Goal: Information Seeking & Learning: Check status

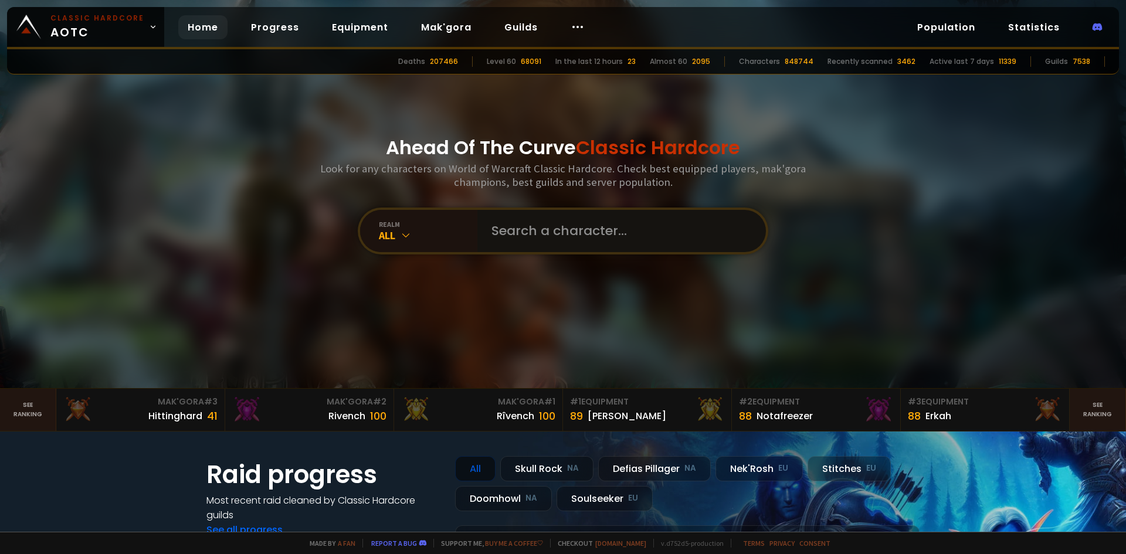
click at [567, 232] on input "text" at bounding box center [617, 231] width 267 height 42
type input "urmumsacow"
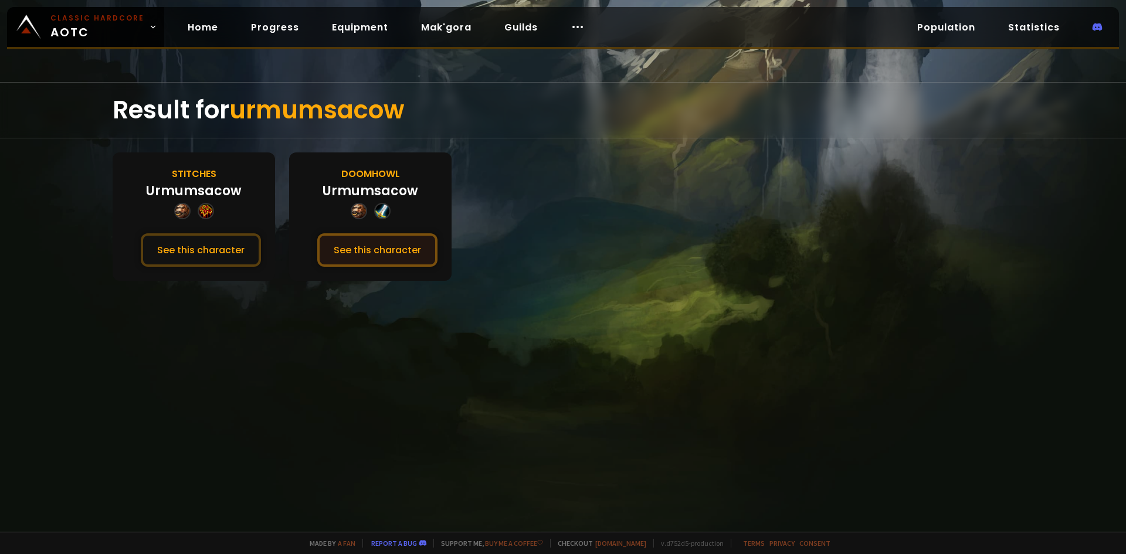
click at [378, 265] on button "See this character" at bounding box center [377, 249] width 120 height 33
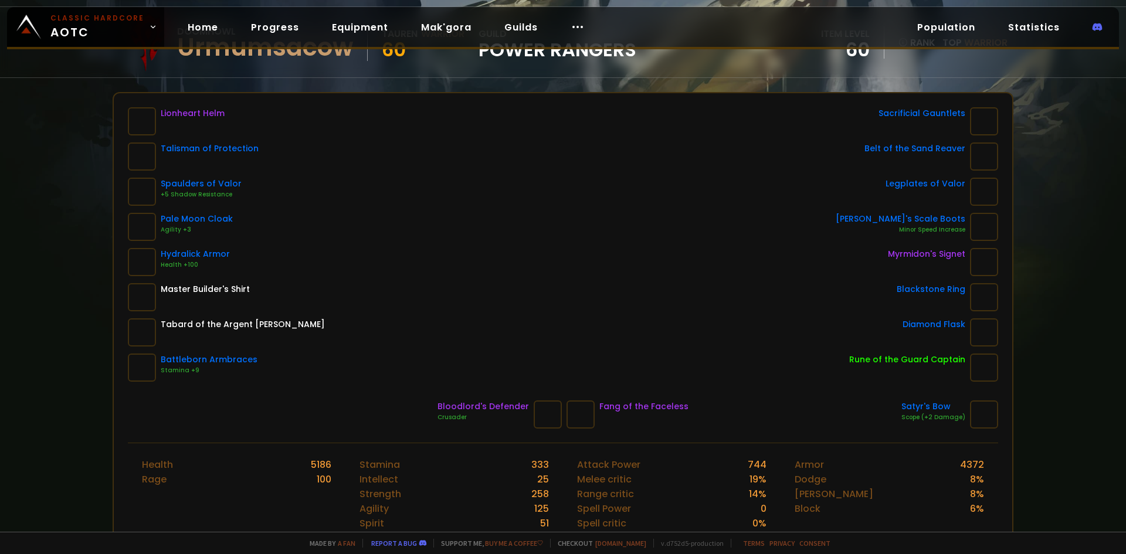
scroll to position [117, 0]
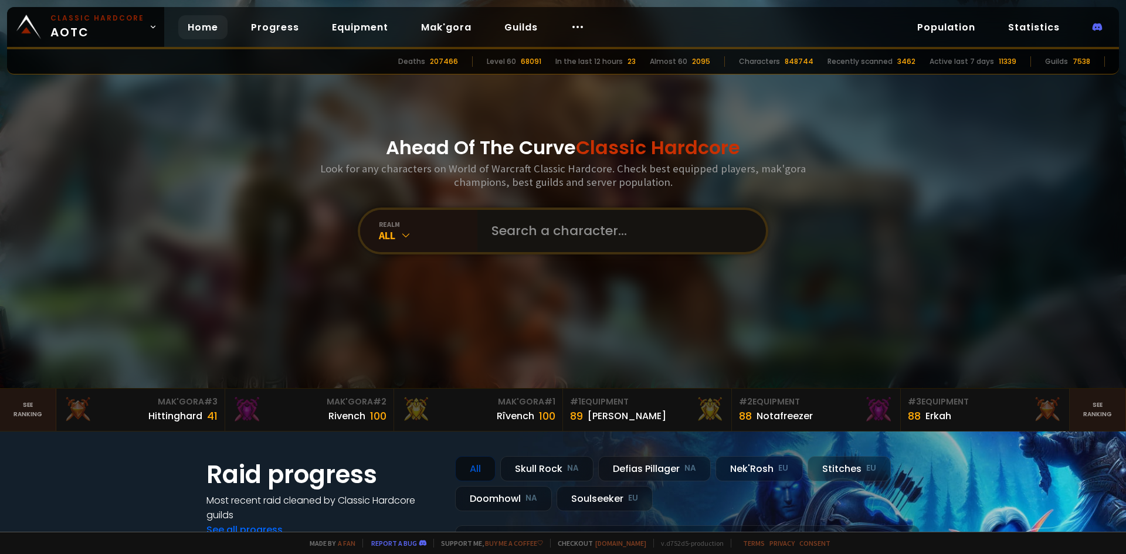
click at [526, 242] on input "text" at bounding box center [617, 231] width 267 height 42
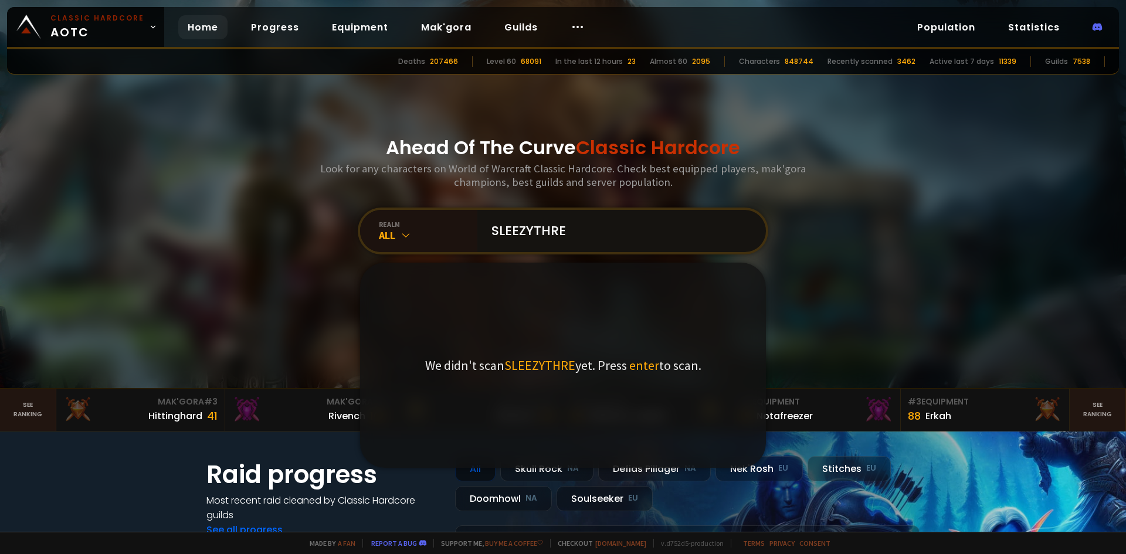
type input "SLEEZYTHREE"
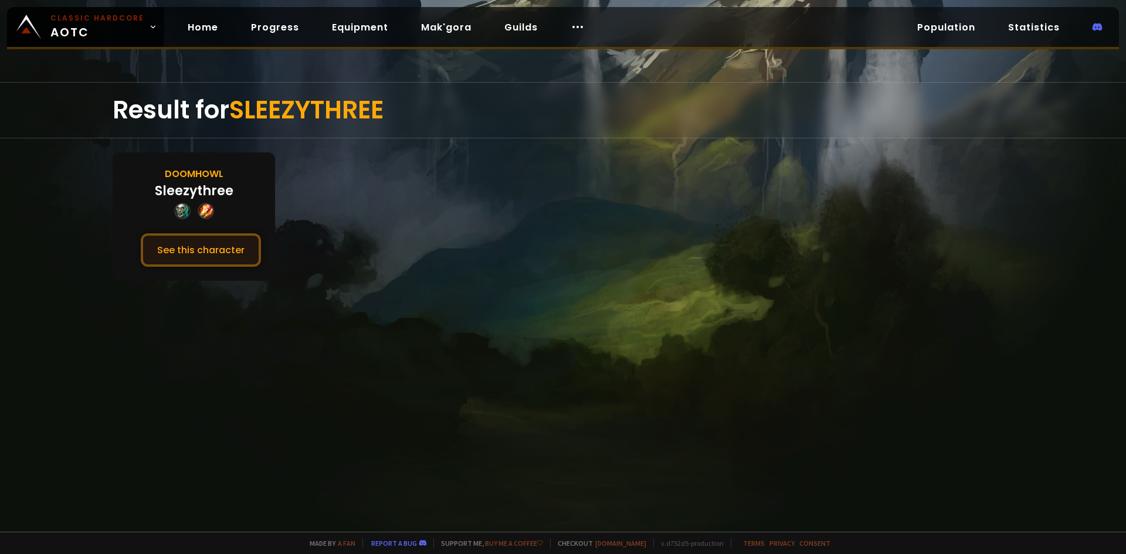
click at [194, 253] on button "See this character" at bounding box center [201, 249] width 120 height 33
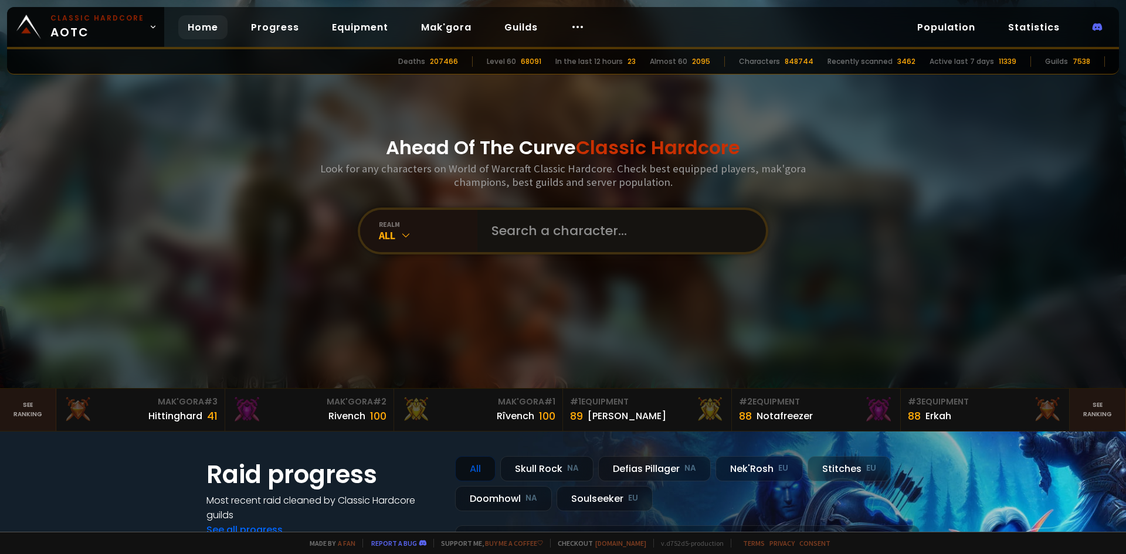
click at [522, 226] on input "text" at bounding box center [617, 231] width 267 height 42
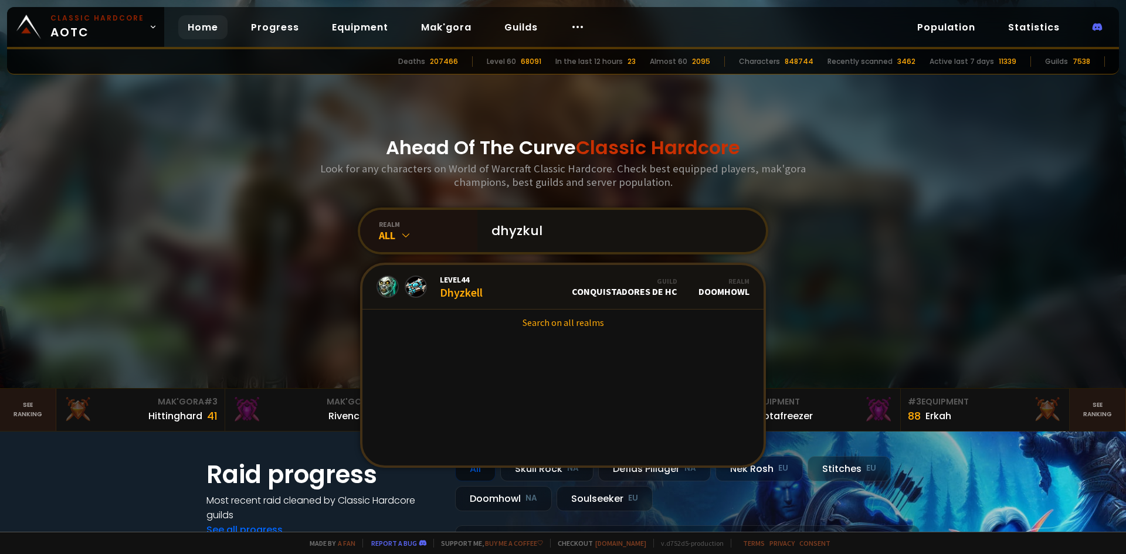
type input "dhyzkull"
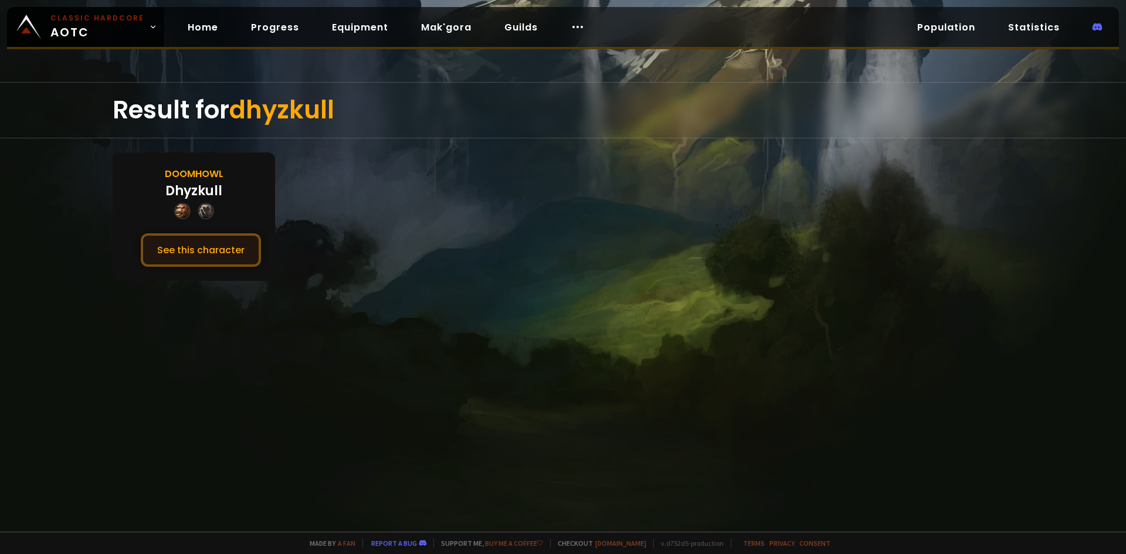
click at [163, 240] on button "See this character" at bounding box center [201, 249] width 120 height 33
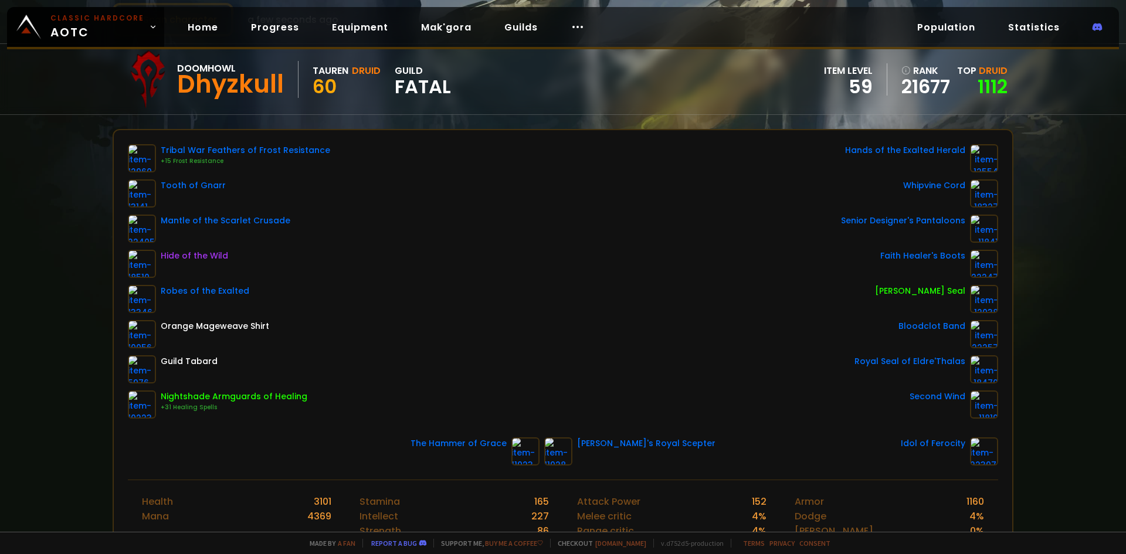
scroll to position [59, 0]
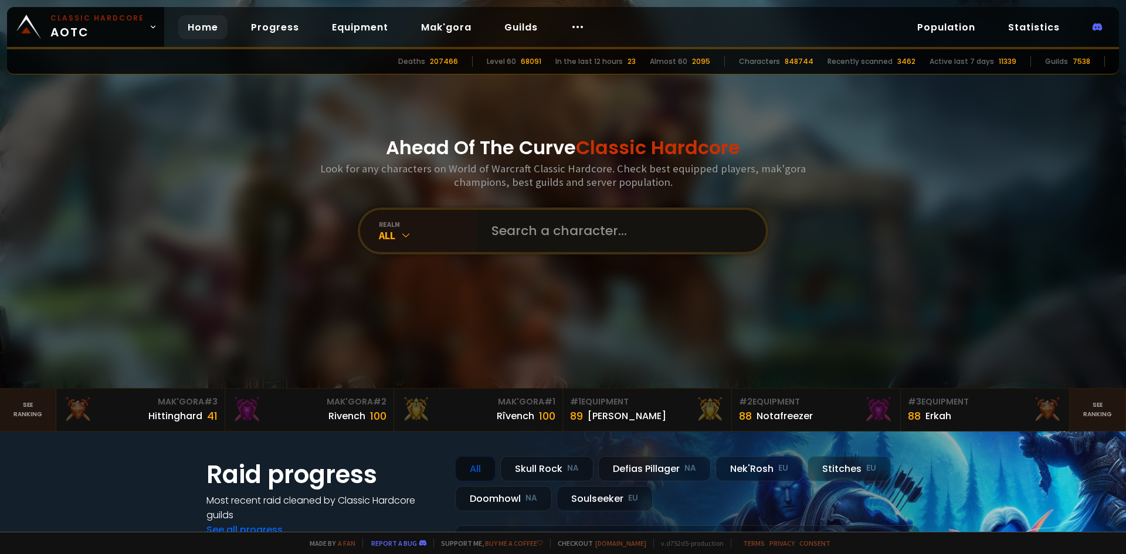
click at [514, 223] on input "text" at bounding box center [617, 231] width 267 height 42
type input "beefstack"
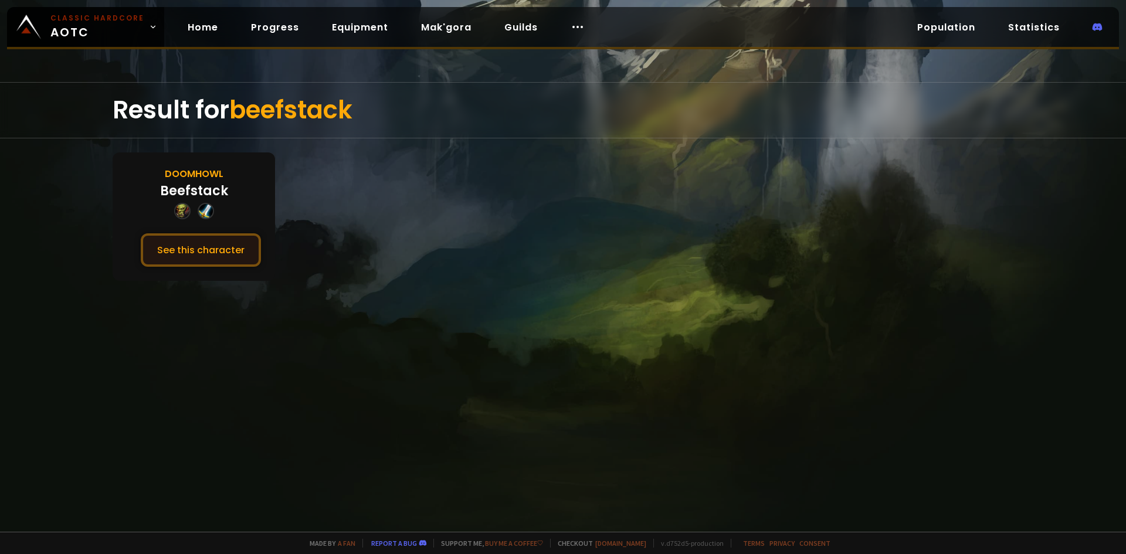
click at [204, 243] on button "See this character" at bounding box center [201, 249] width 120 height 33
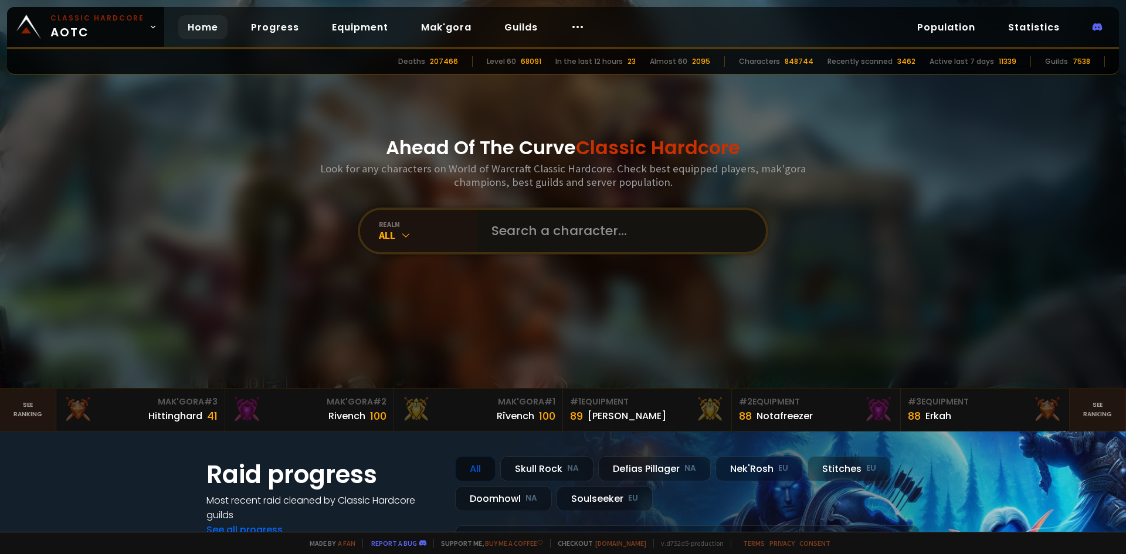
click at [563, 236] on input "text" at bounding box center [617, 231] width 267 height 42
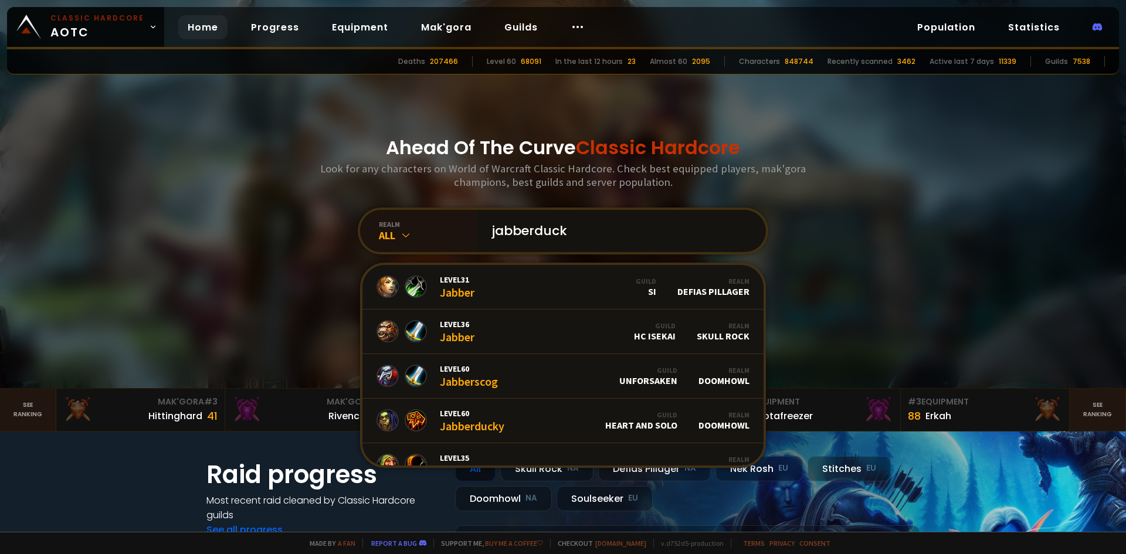
type input "jabberducky"
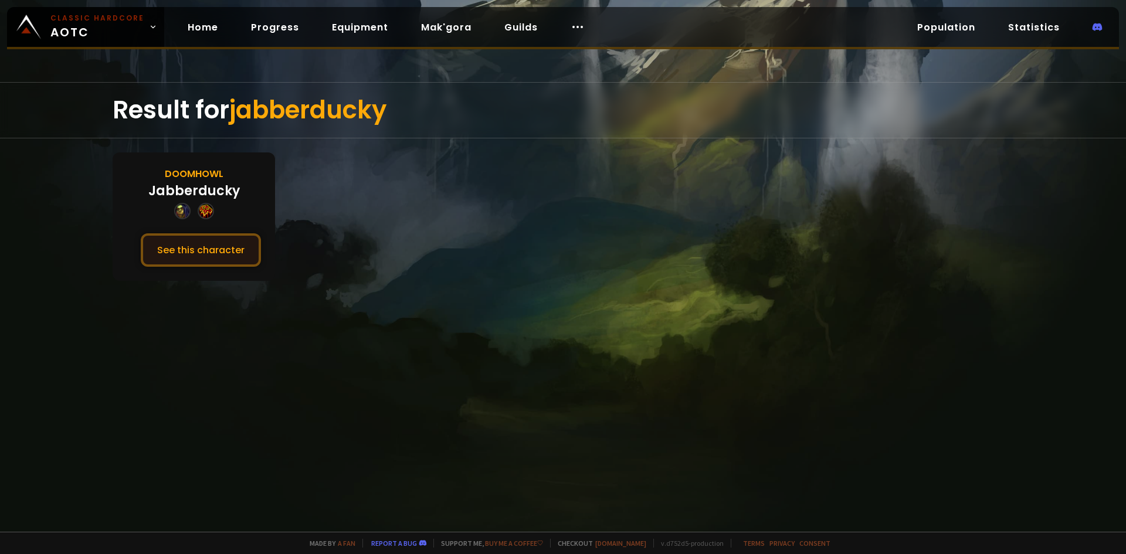
click at [222, 242] on button "See this character" at bounding box center [201, 249] width 120 height 33
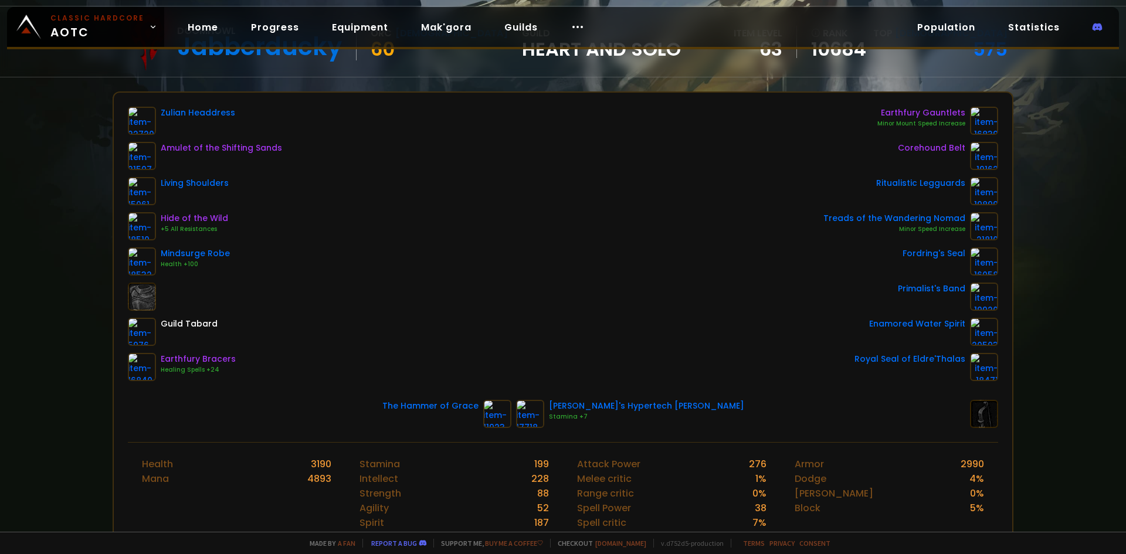
scroll to position [117, 0]
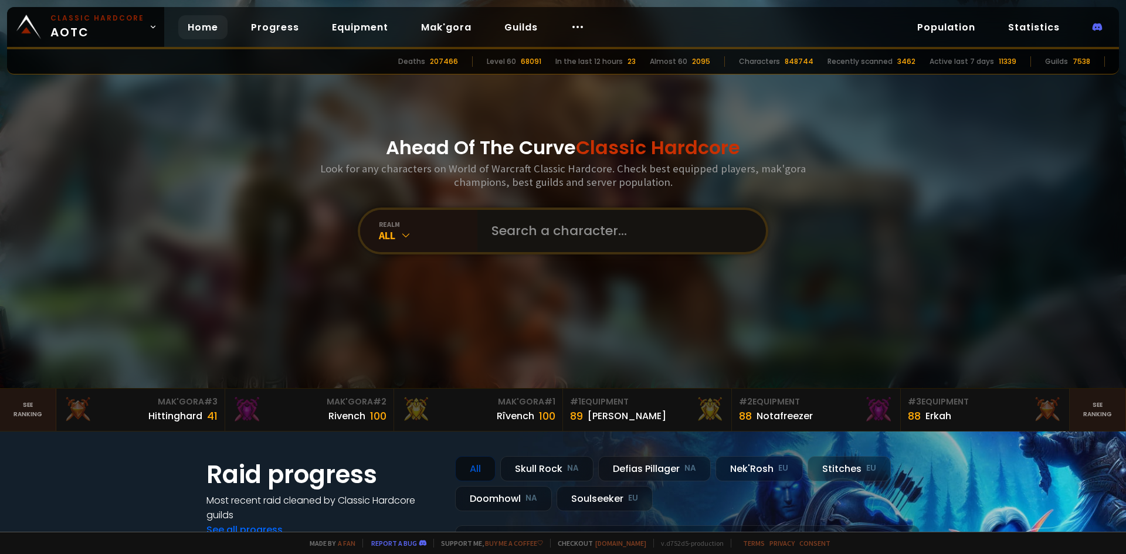
click at [490, 226] on input "text" at bounding box center [617, 231] width 267 height 42
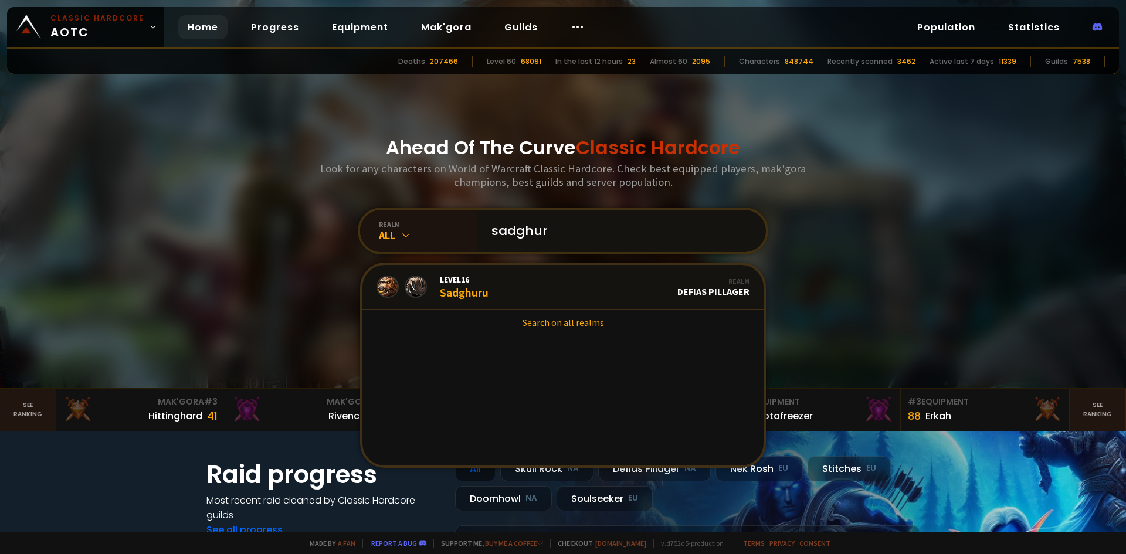
type input "sadghuru"
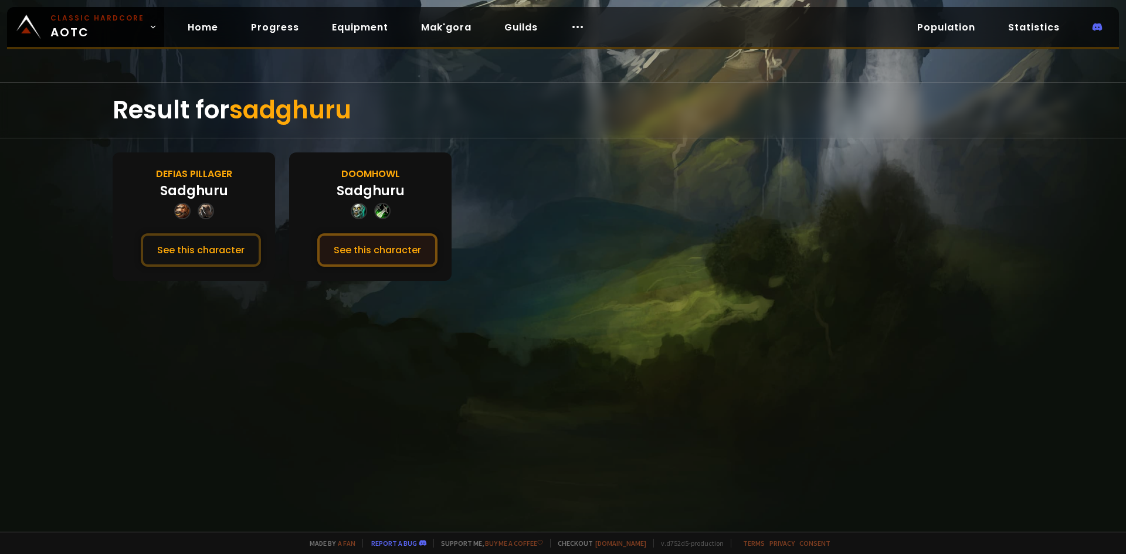
click at [420, 251] on button "See this character" at bounding box center [377, 249] width 120 height 33
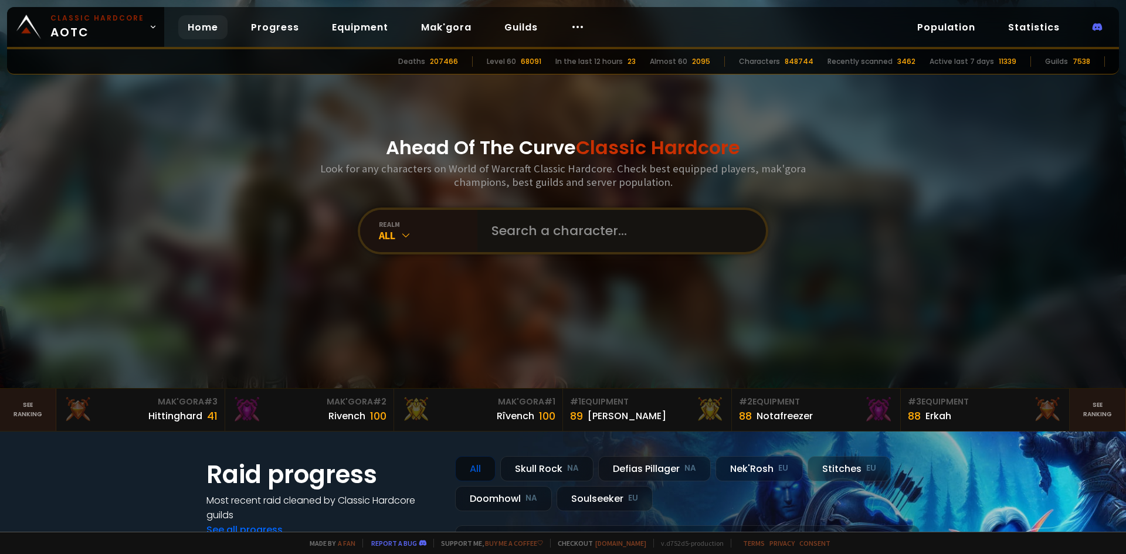
click at [518, 235] on input "text" at bounding box center [617, 231] width 267 height 42
type input "meloball"
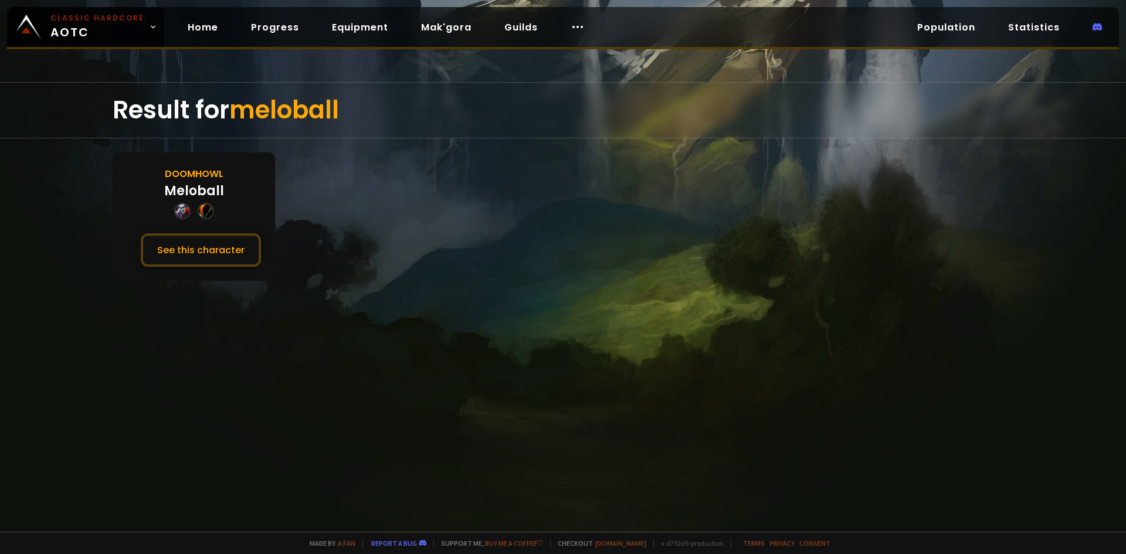
click at [140, 245] on div "Doomhowl Meloball See this character" at bounding box center [194, 216] width 162 height 128
click at [179, 256] on button "See this character" at bounding box center [201, 249] width 120 height 33
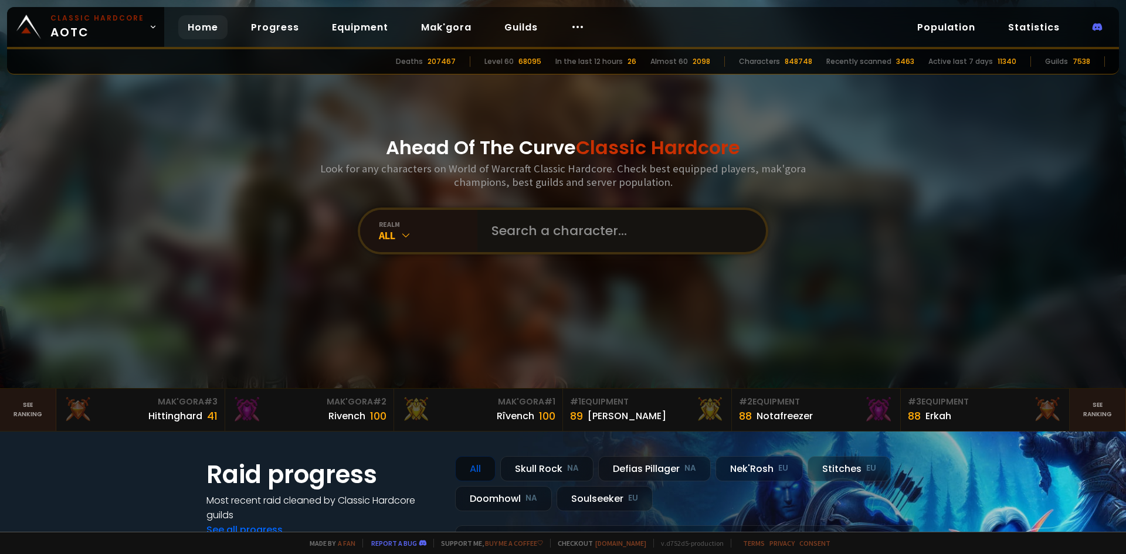
click at [552, 238] on input "text" at bounding box center [617, 231] width 267 height 42
type input "Hashera"
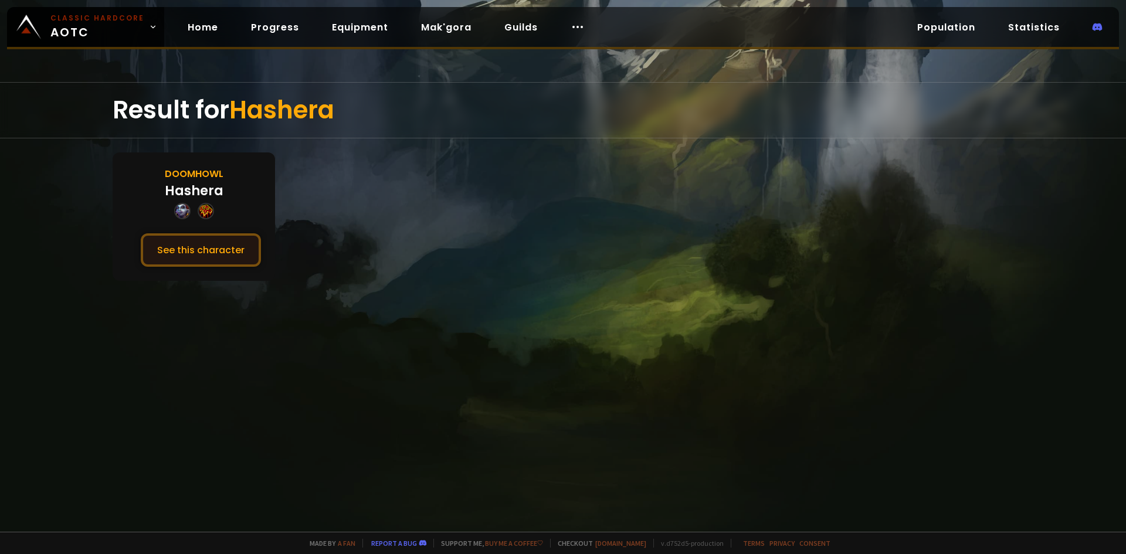
click at [193, 248] on button "See this character" at bounding box center [201, 249] width 120 height 33
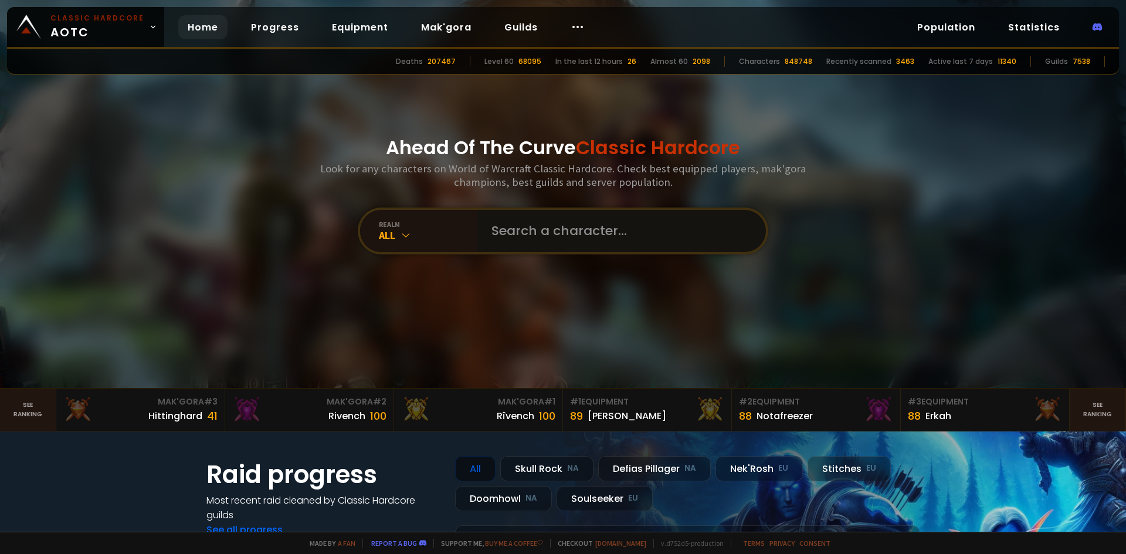
click at [573, 234] on input "text" at bounding box center [617, 231] width 267 height 42
type input "v"
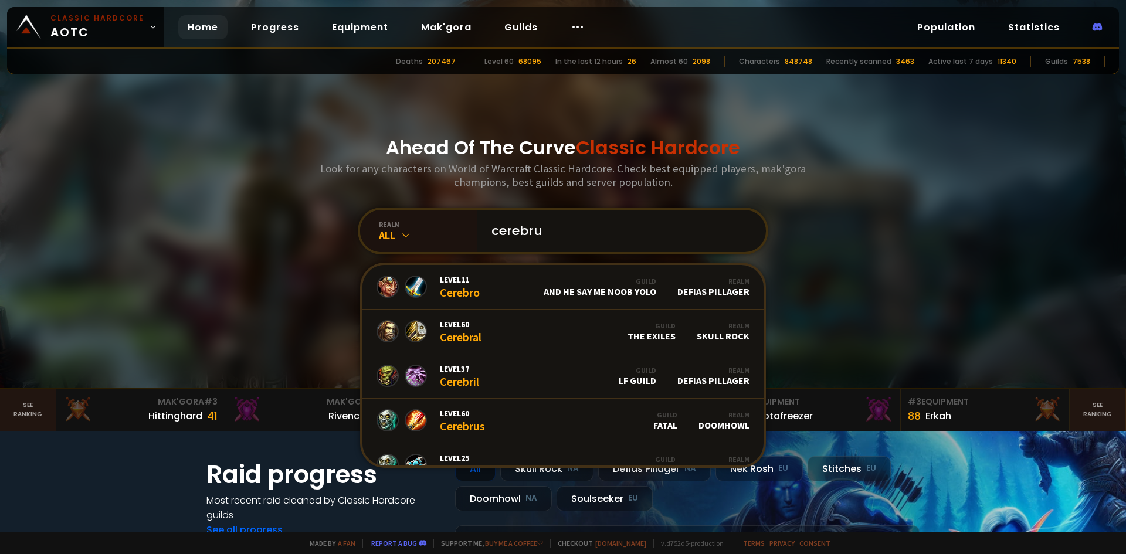
type input "cerebrus"
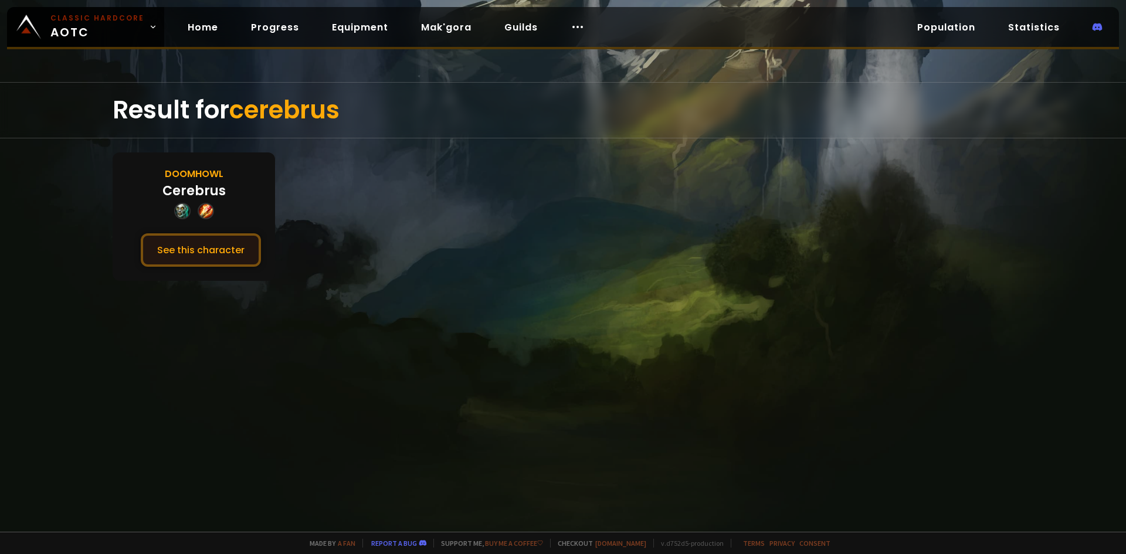
click at [228, 245] on button "See this character" at bounding box center [201, 249] width 120 height 33
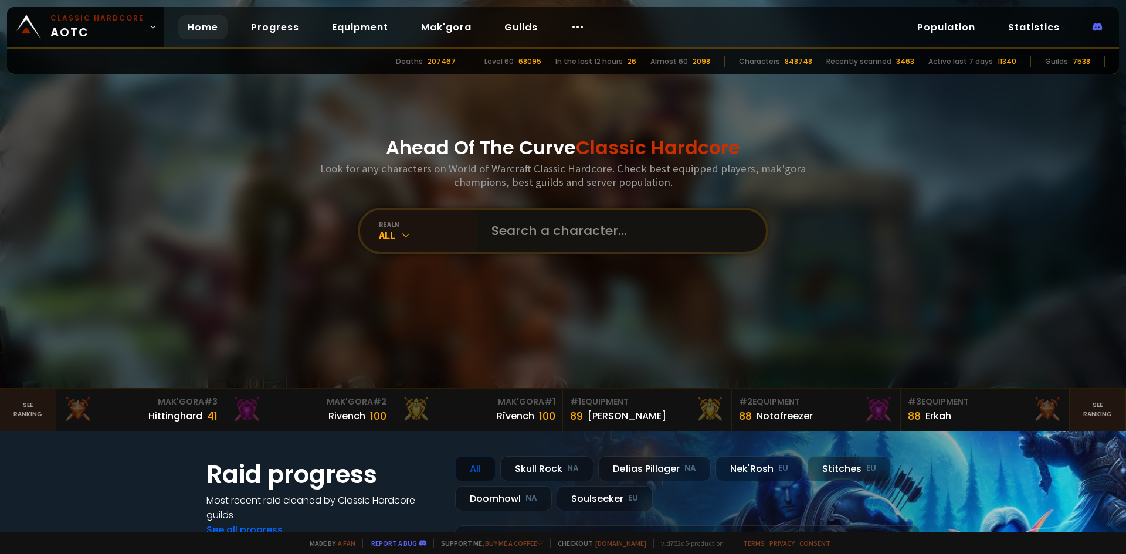
click at [510, 228] on input "text" at bounding box center [617, 231] width 267 height 42
type input "audimage"
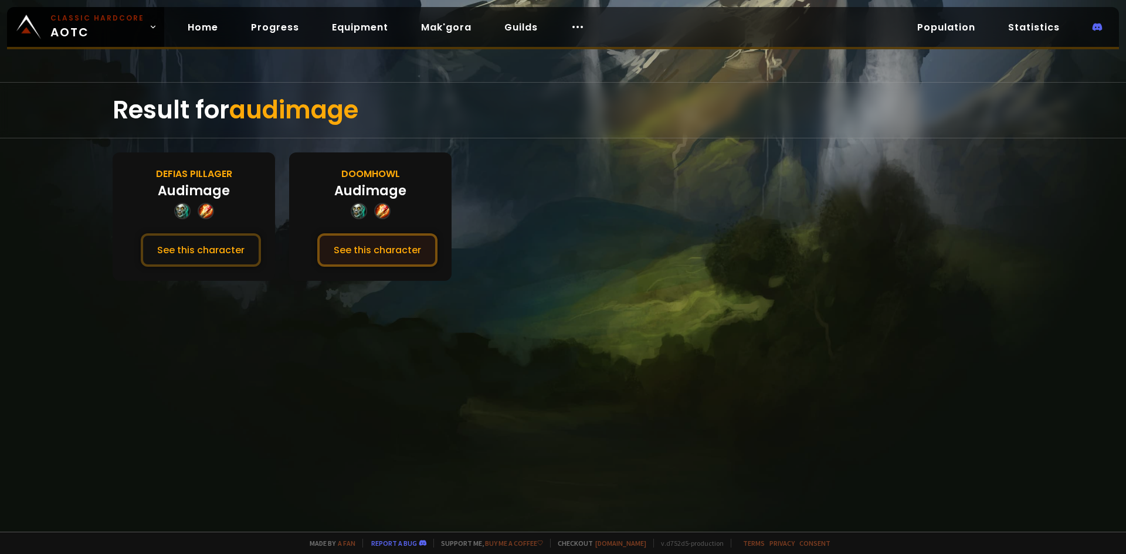
click at [355, 256] on button "See this character" at bounding box center [377, 249] width 120 height 33
